Goal: Information Seeking & Learning: Learn about a topic

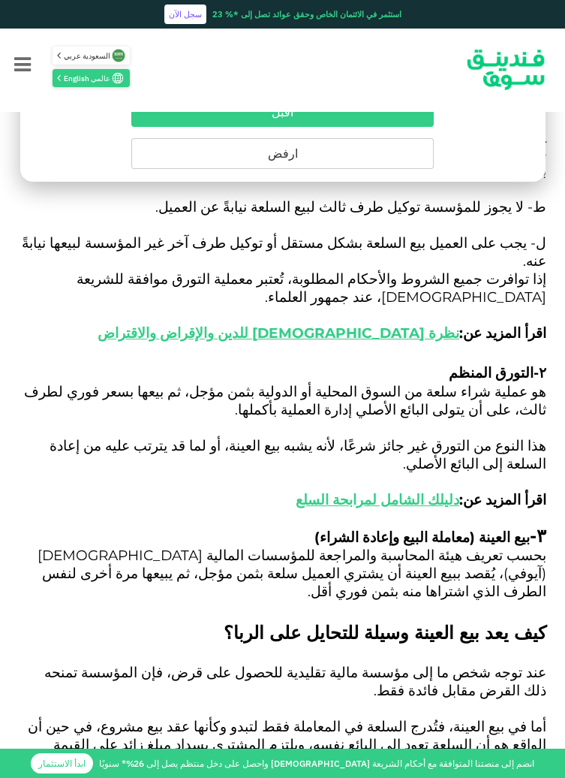
scroll to position [1792, 0]
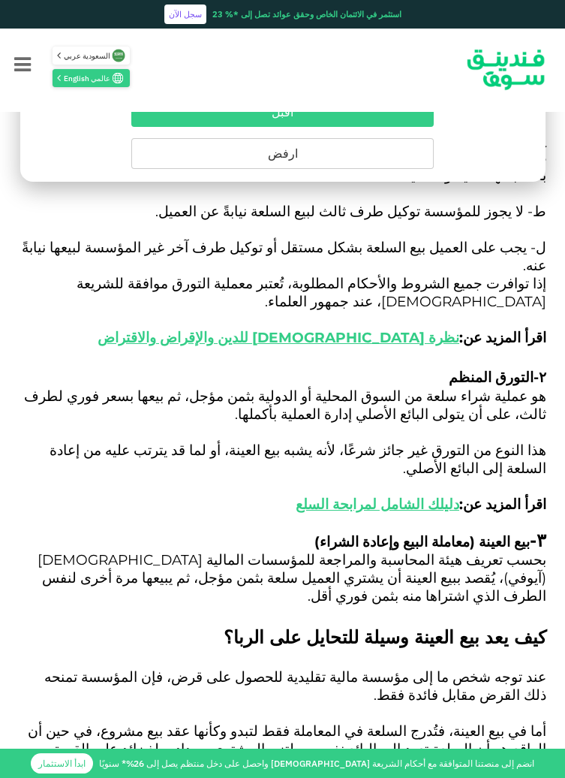
click at [395, 162] on button "ارفض" at bounding box center [282, 153] width 303 height 31
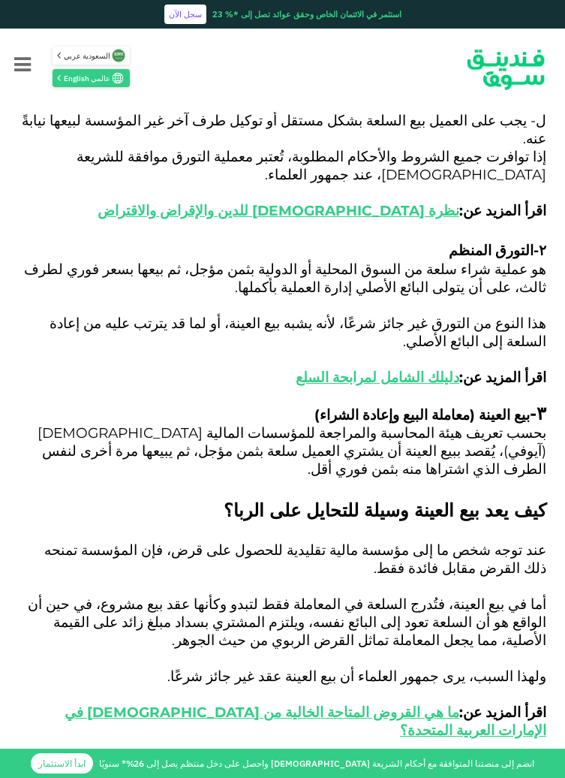
scroll to position [1909, 0]
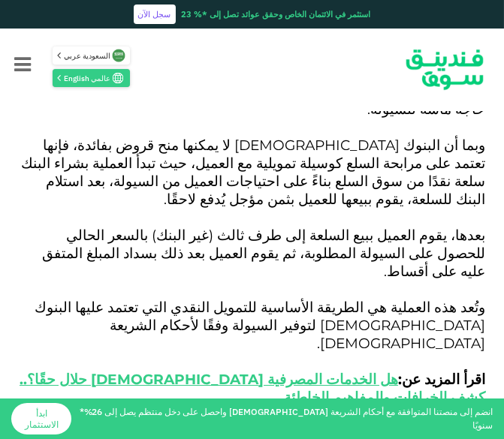
scroll to position [2802, 0]
